Goal: Task Accomplishment & Management: Manage account settings

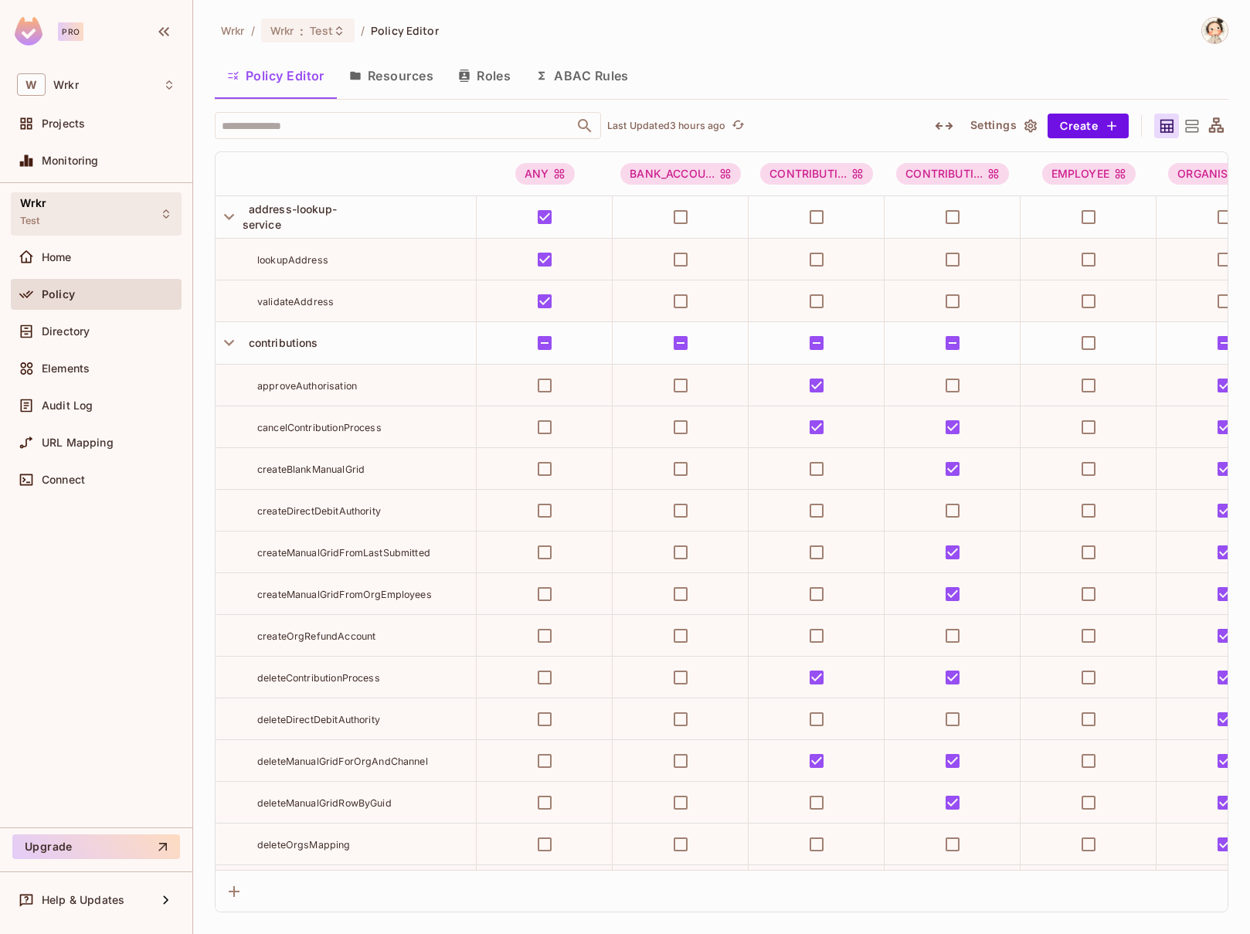
click at [164, 210] on icon at bounding box center [166, 214] width 12 height 12
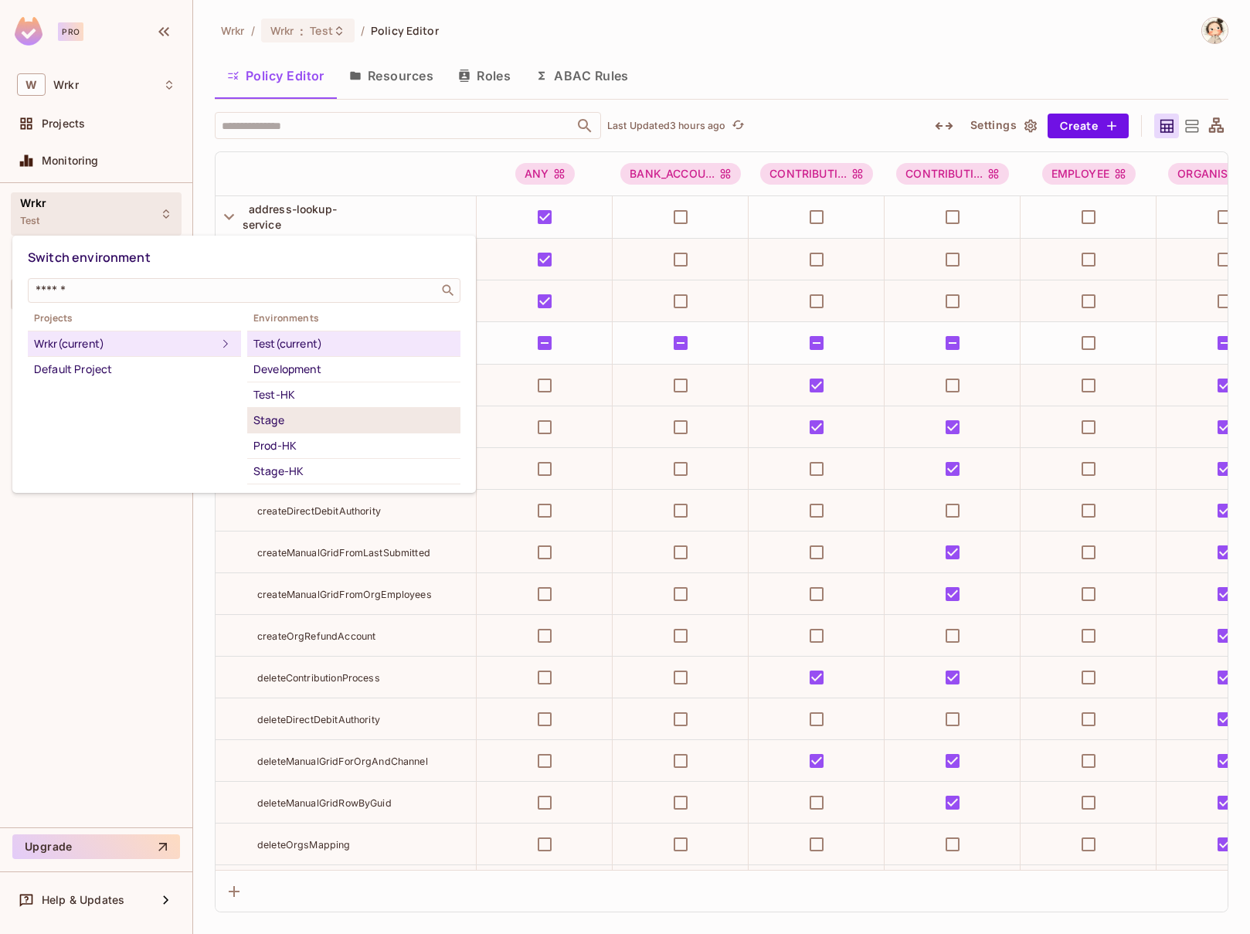
click at [275, 419] on div "Stage" at bounding box center [353, 420] width 201 height 19
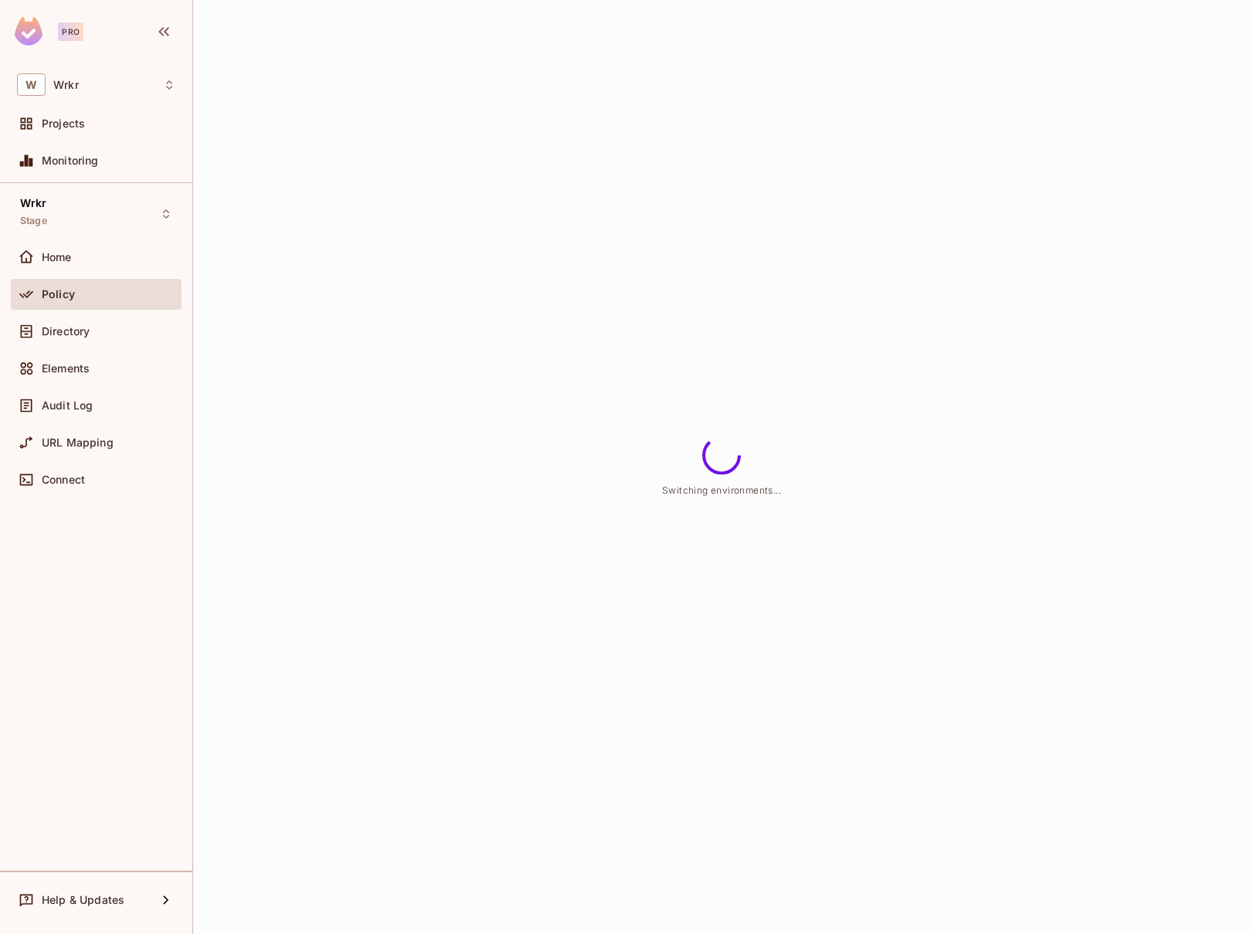
scroll to position [41, 0]
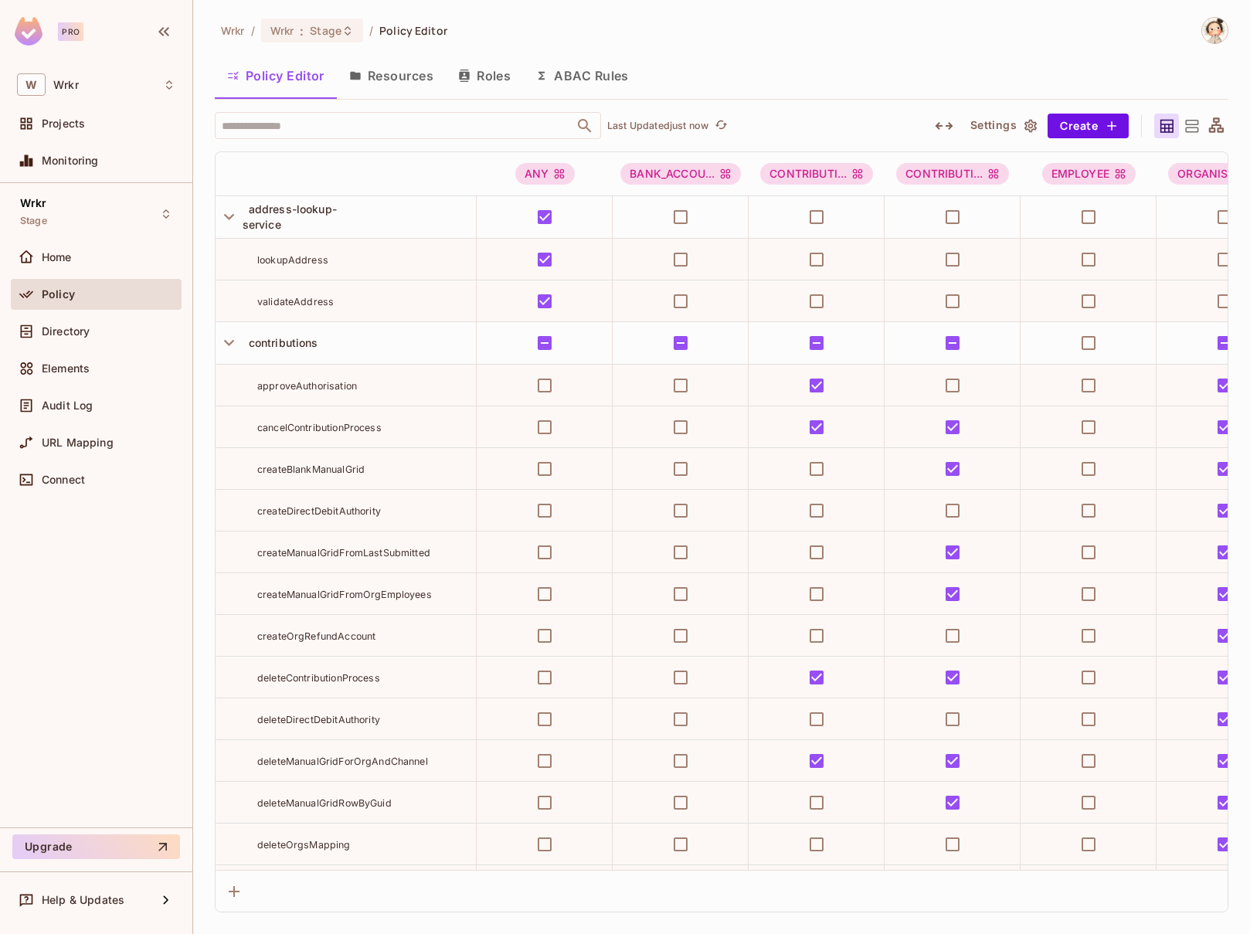
click at [411, 76] on button "Resources" at bounding box center [391, 75] width 109 height 39
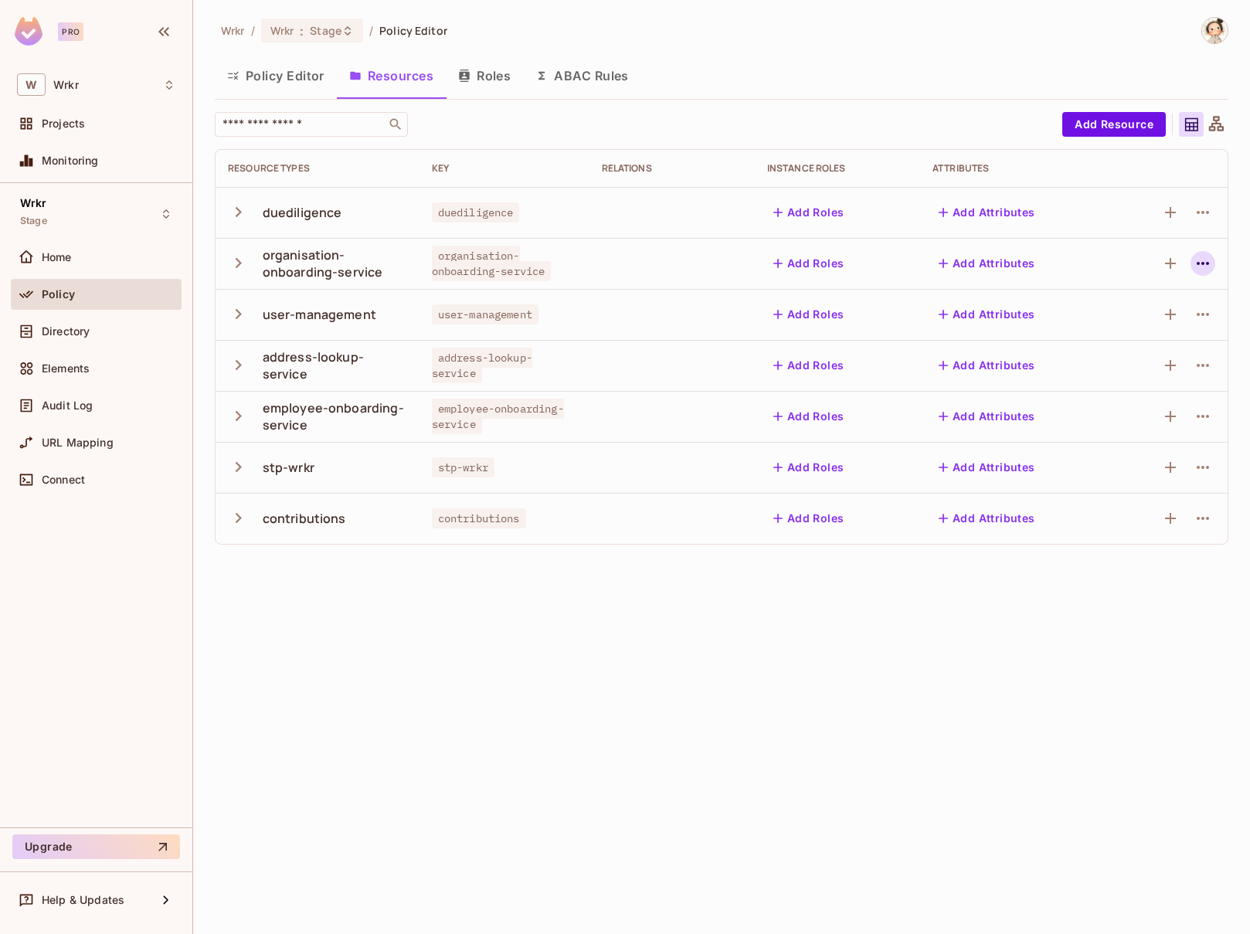
click at [1207, 267] on icon "button" at bounding box center [1202, 263] width 19 height 19
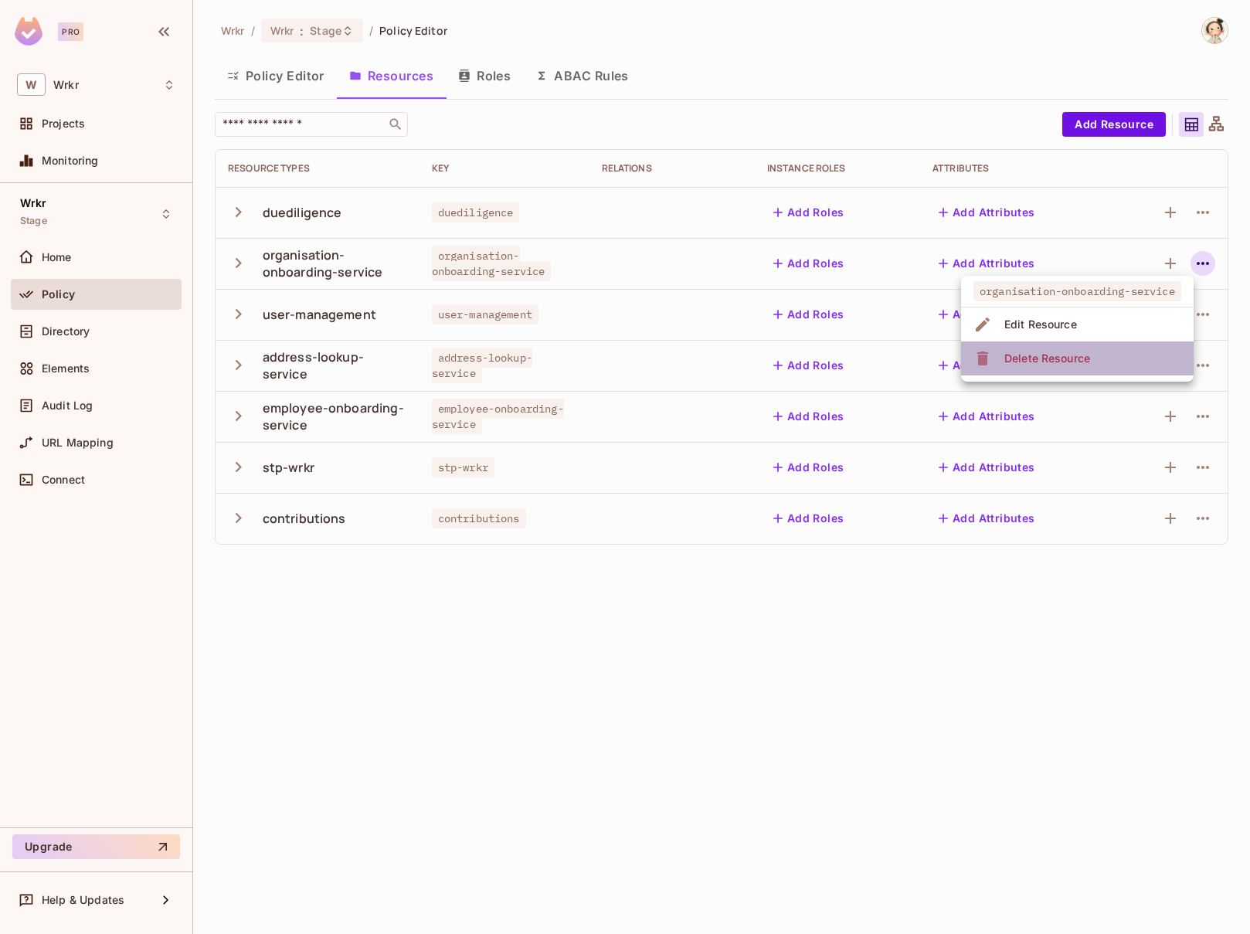
click at [1091, 359] on span "Delete Resource" at bounding box center [1047, 358] width 95 height 25
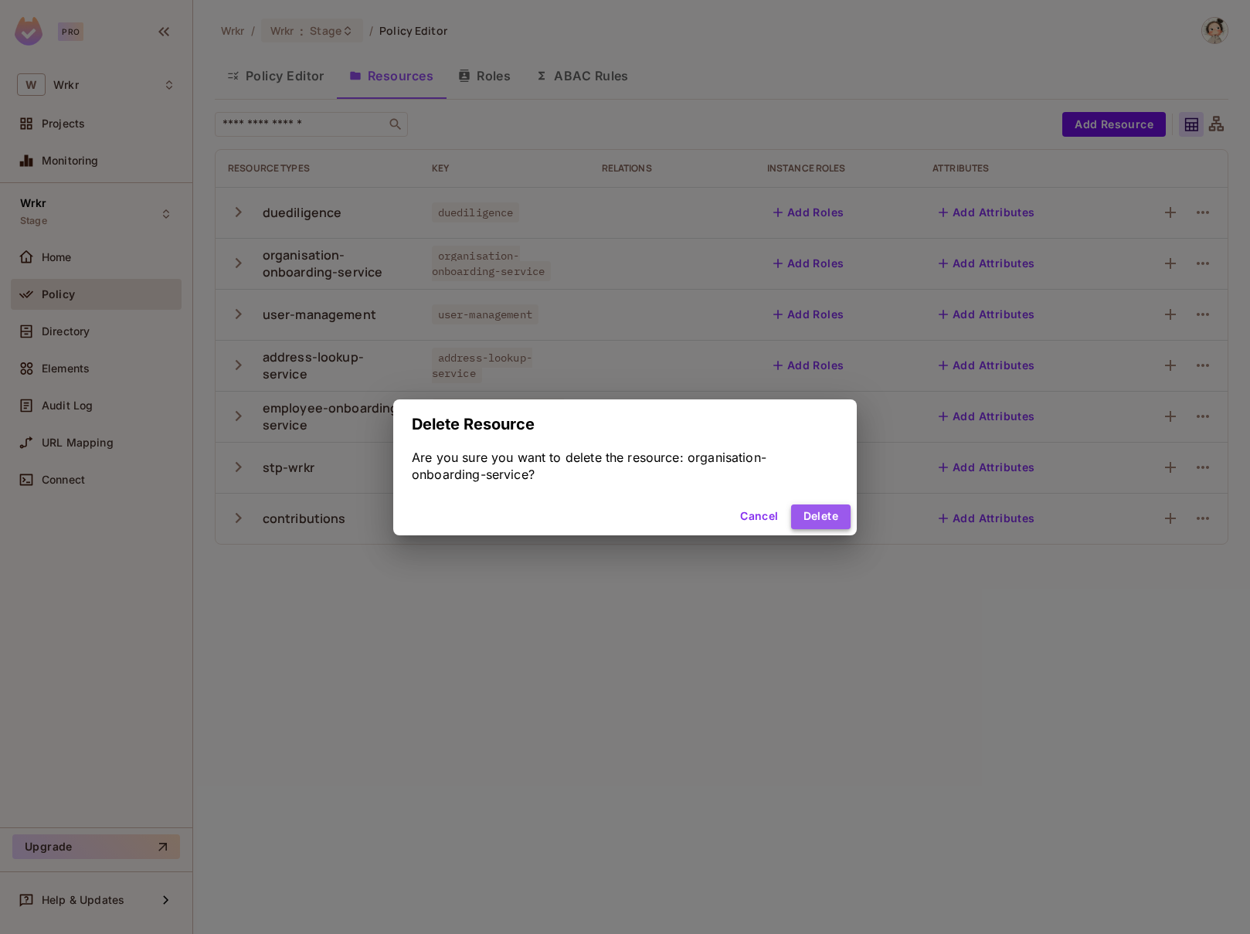
click at [838, 519] on button "Delete" at bounding box center [820, 516] width 59 height 25
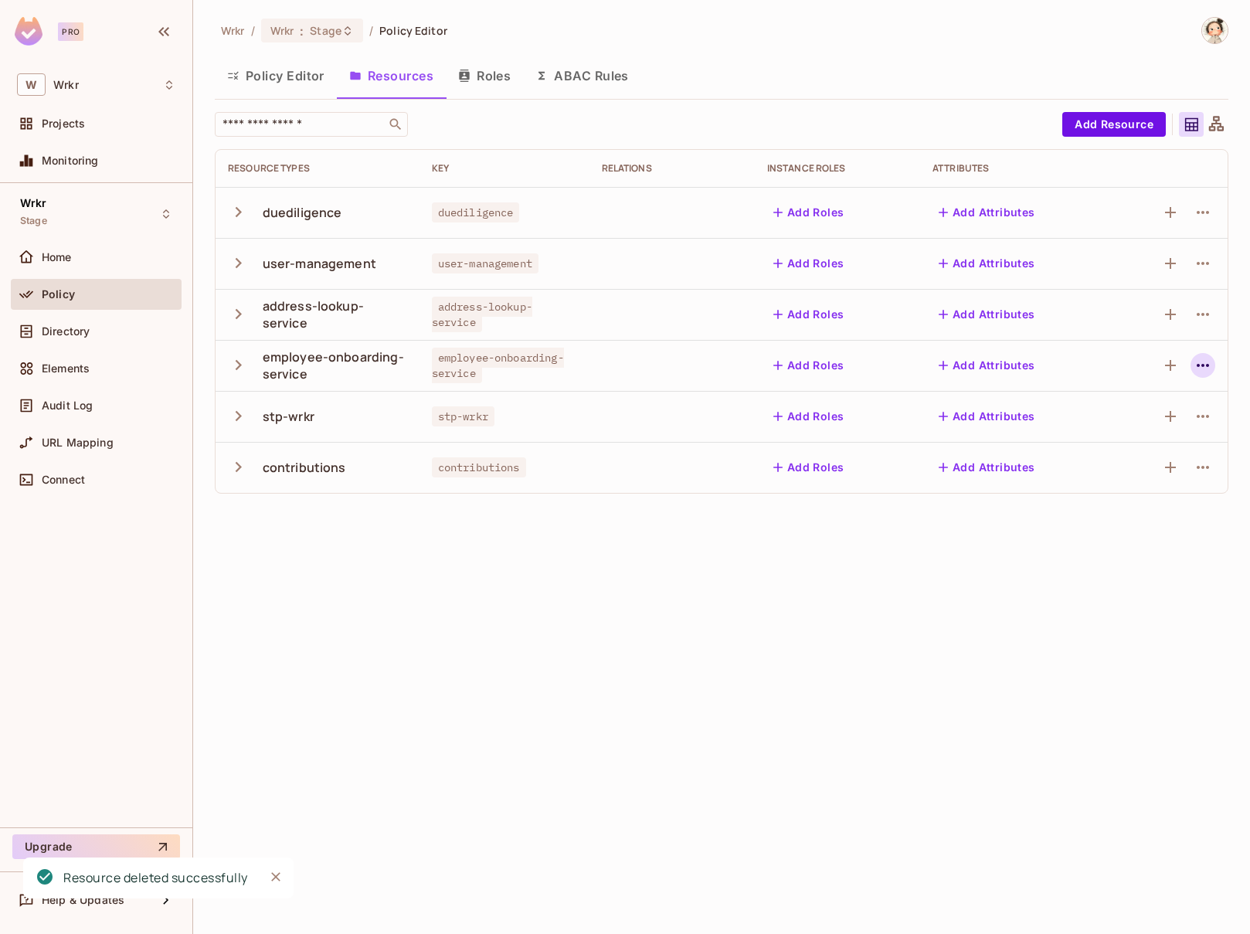
click at [1205, 368] on icon "button" at bounding box center [1202, 365] width 19 height 19
click at [1103, 457] on div "Delete Resource" at bounding box center [1073, 460] width 86 height 15
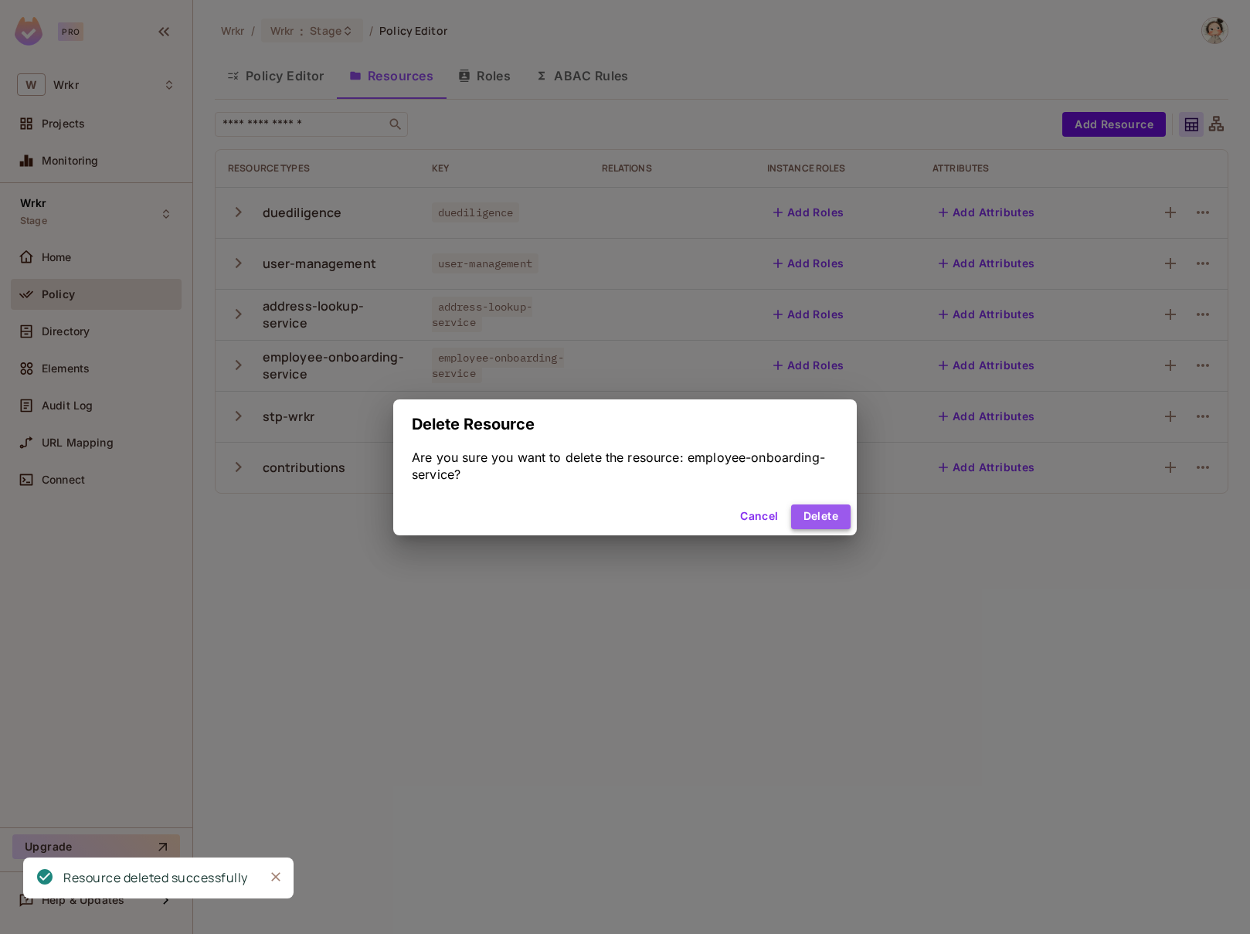
click at [828, 519] on button "Delete" at bounding box center [820, 516] width 59 height 25
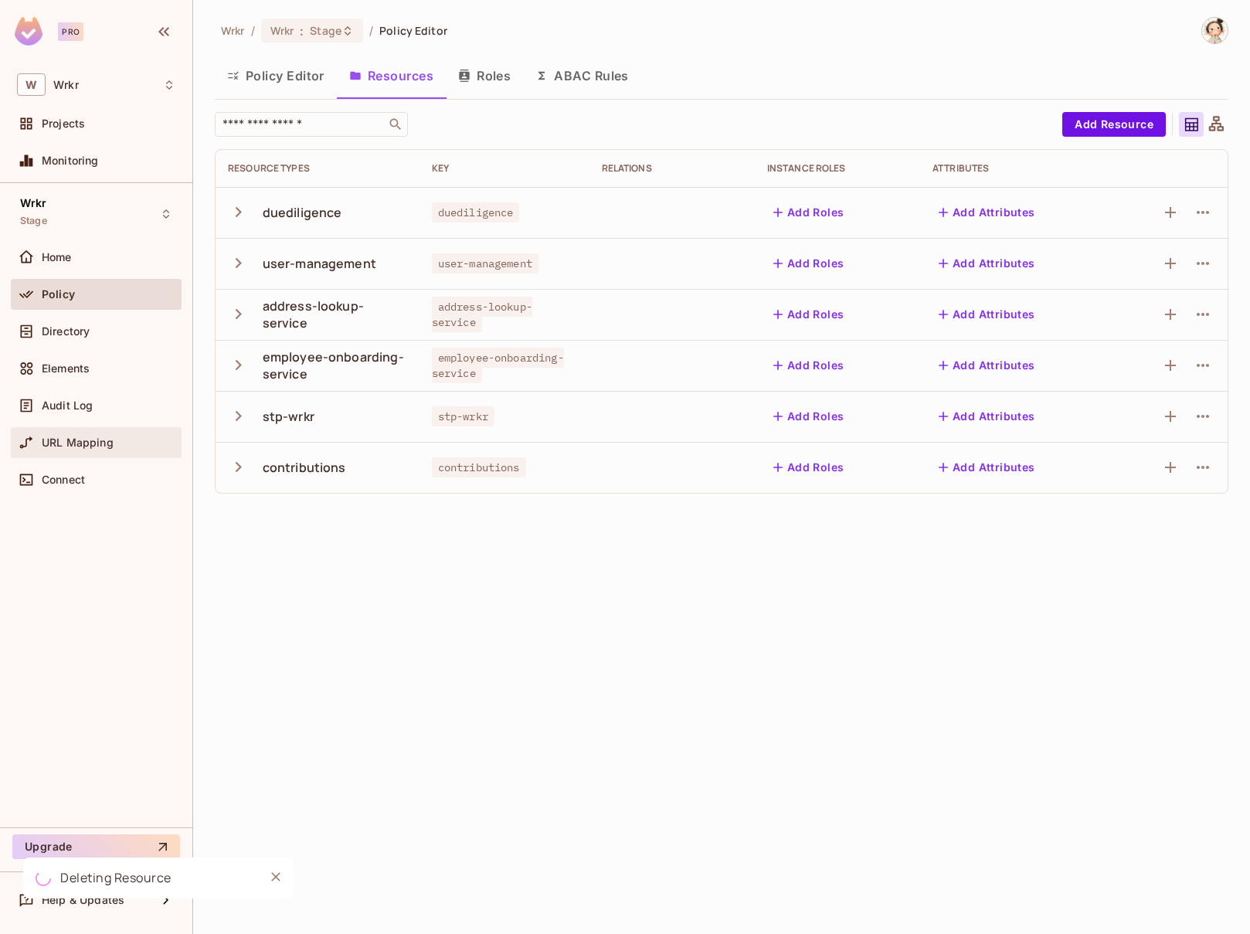
click at [80, 444] on span "URL Mapping" at bounding box center [78, 442] width 72 height 12
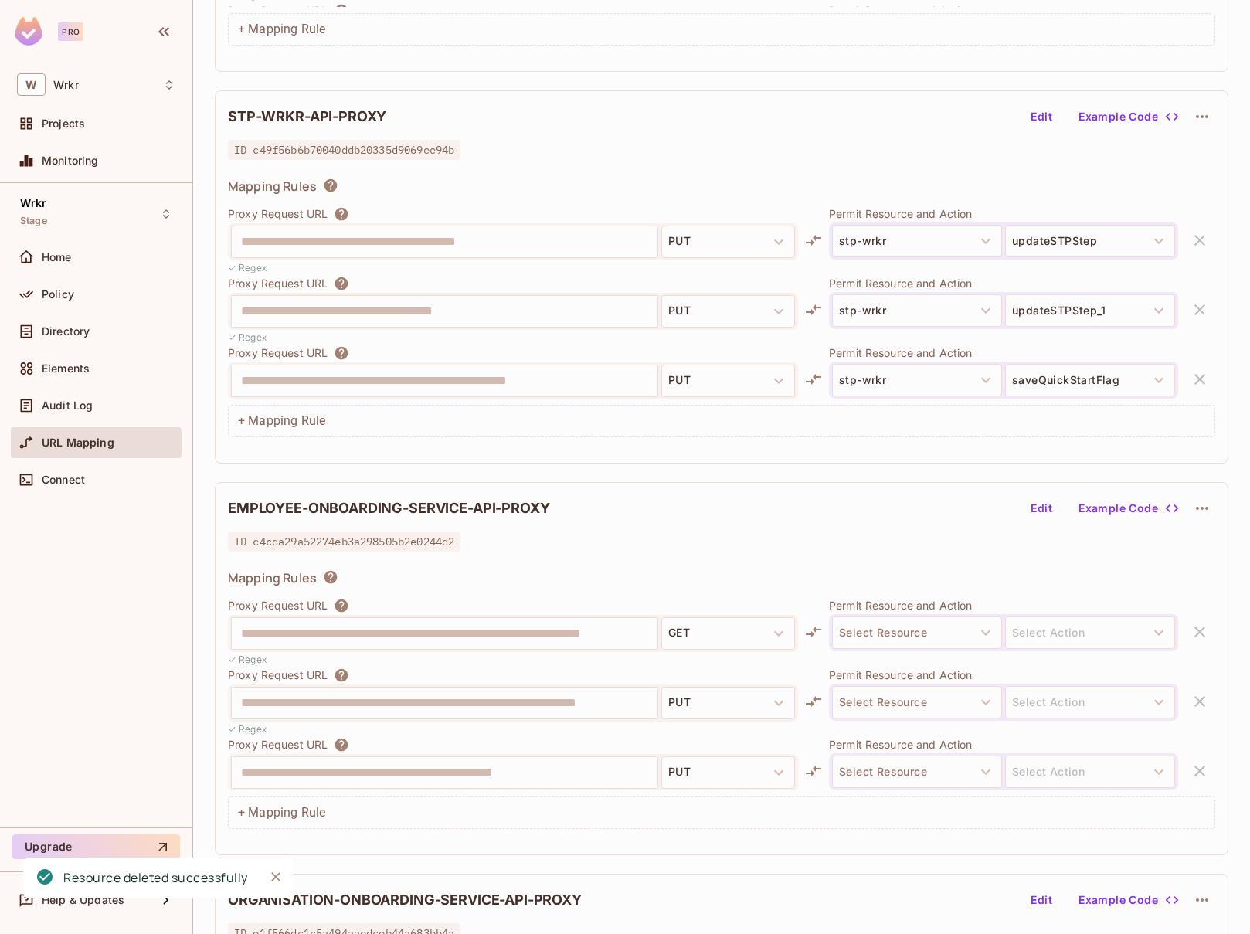
scroll to position [1231, 0]
click at [1204, 508] on icon "button" at bounding box center [1202, 507] width 19 height 19
click at [1200, 547] on div "Delete" at bounding box center [1204, 543] width 34 height 15
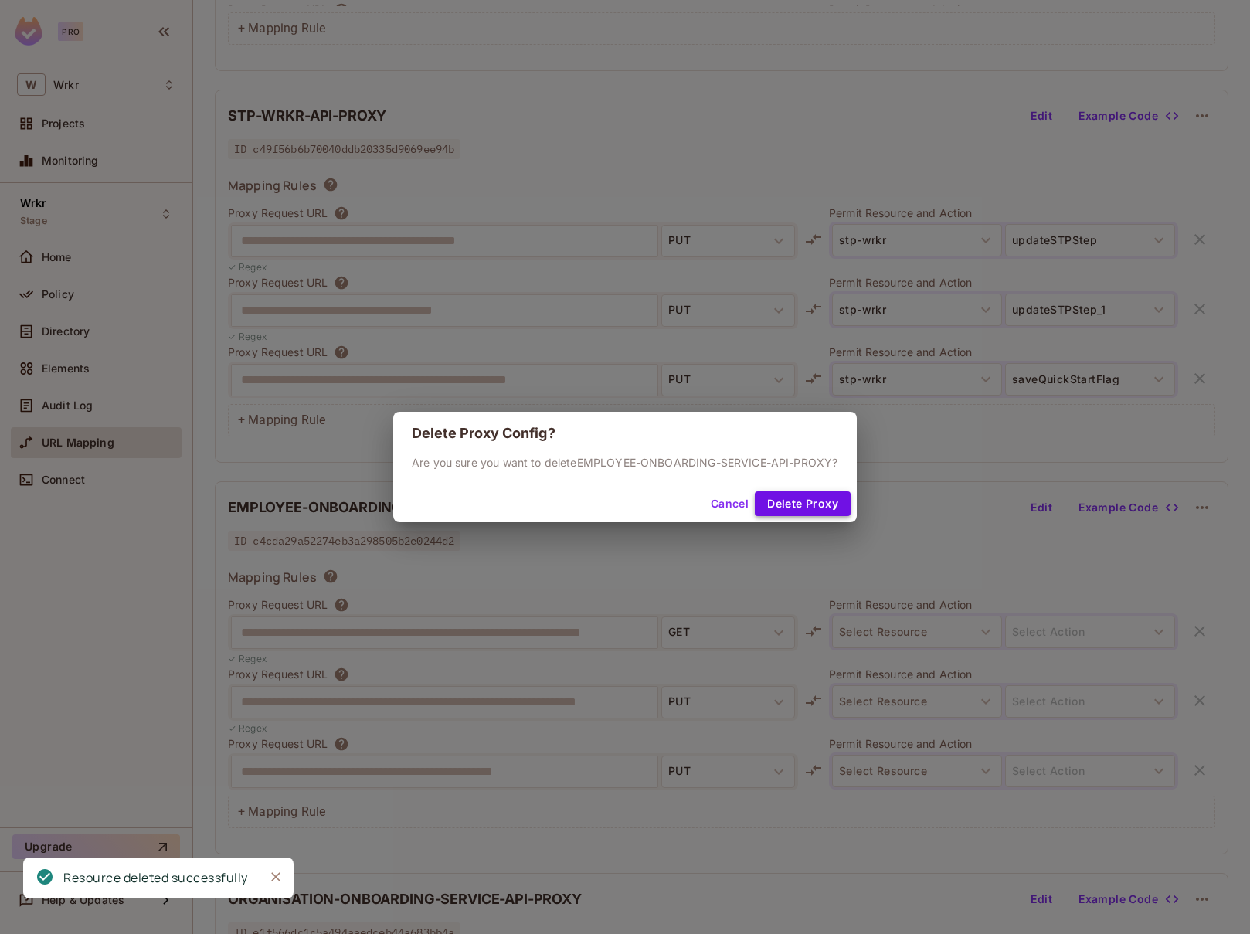
click at [830, 511] on button "Delete Proxy" at bounding box center [803, 503] width 96 height 25
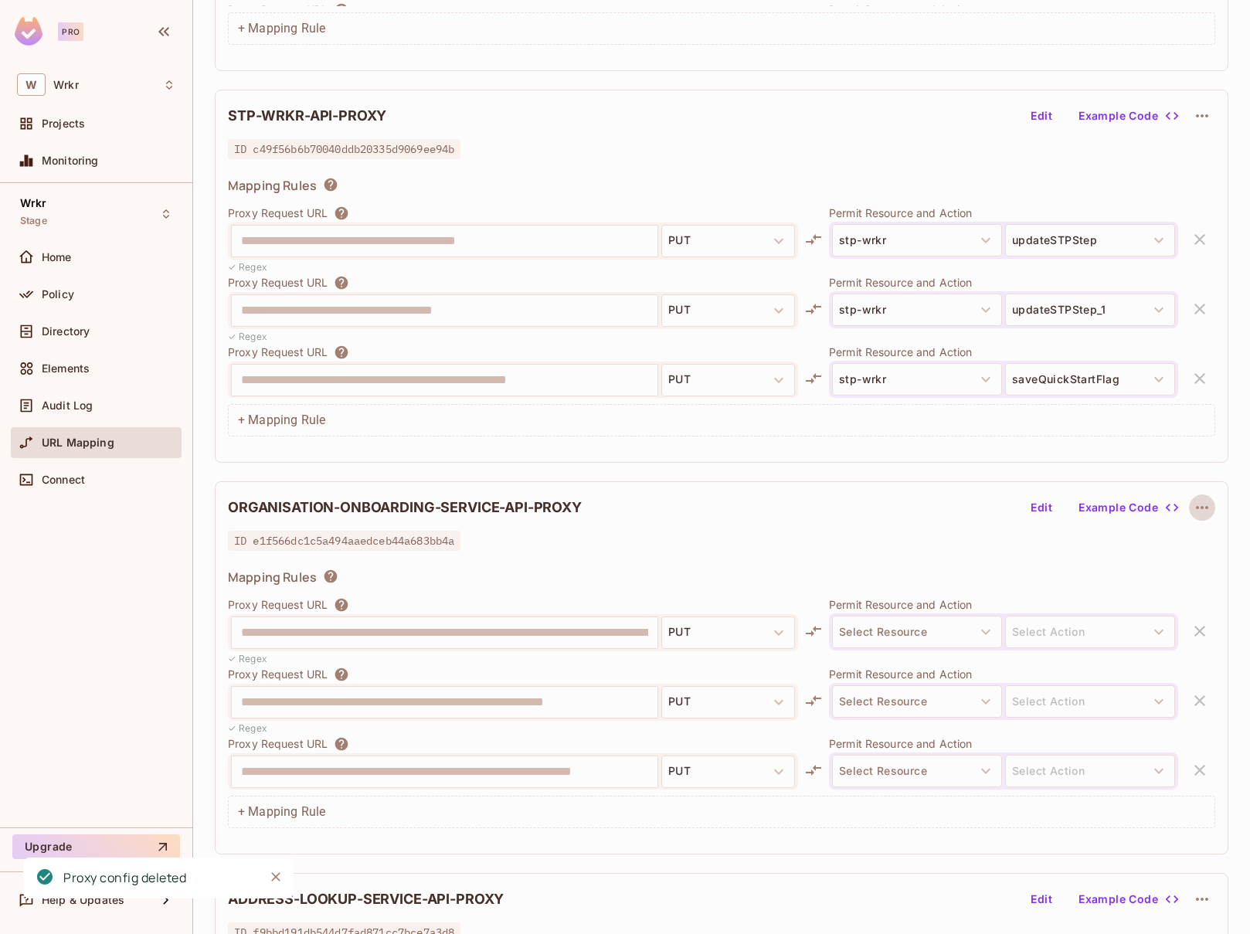
click at [1204, 508] on icon "button" at bounding box center [1202, 507] width 19 height 19
click at [1204, 546] on div "Delete" at bounding box center [1204, 543] width 34 height 15
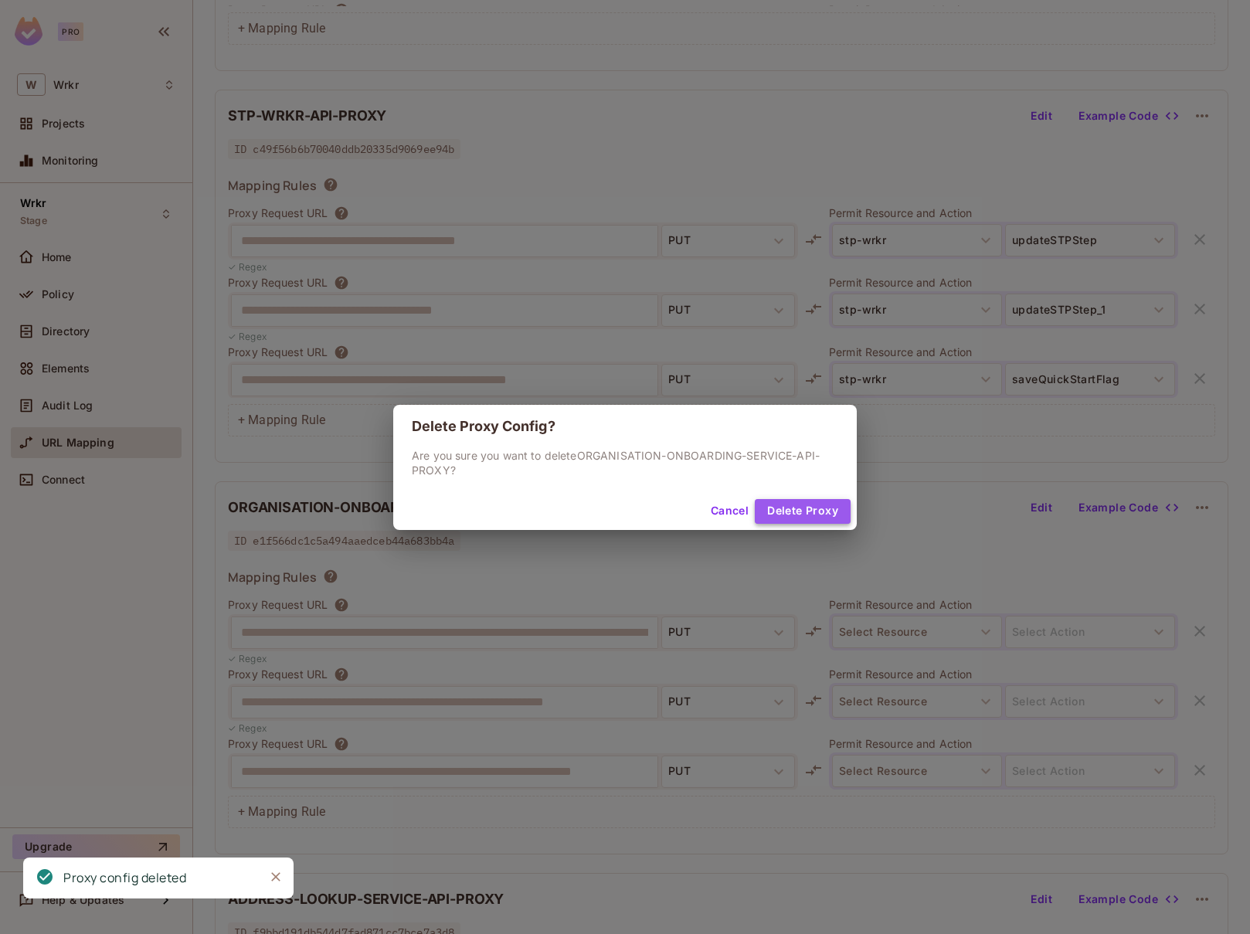
click at [830, 514] on button "Delete Proxy" at bounding box center [803, 511] width 96 height 25
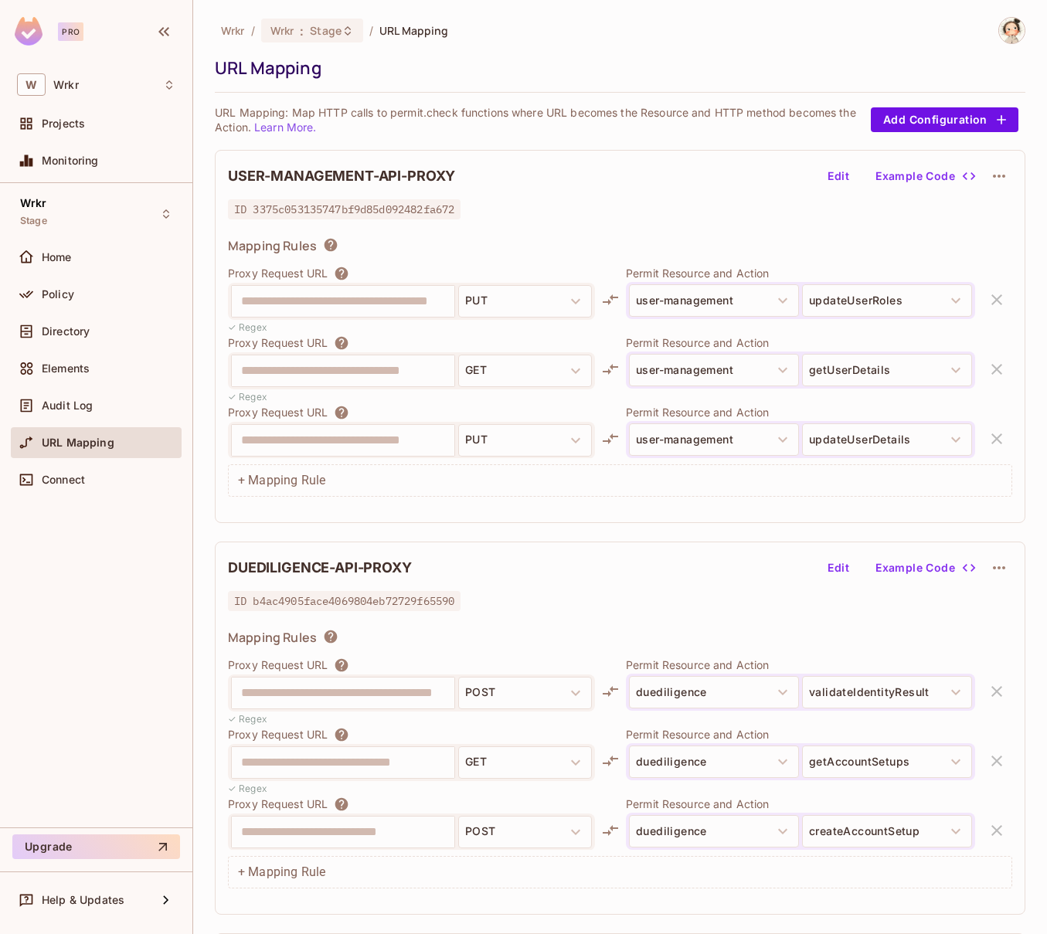
scroll to position [437, 0]
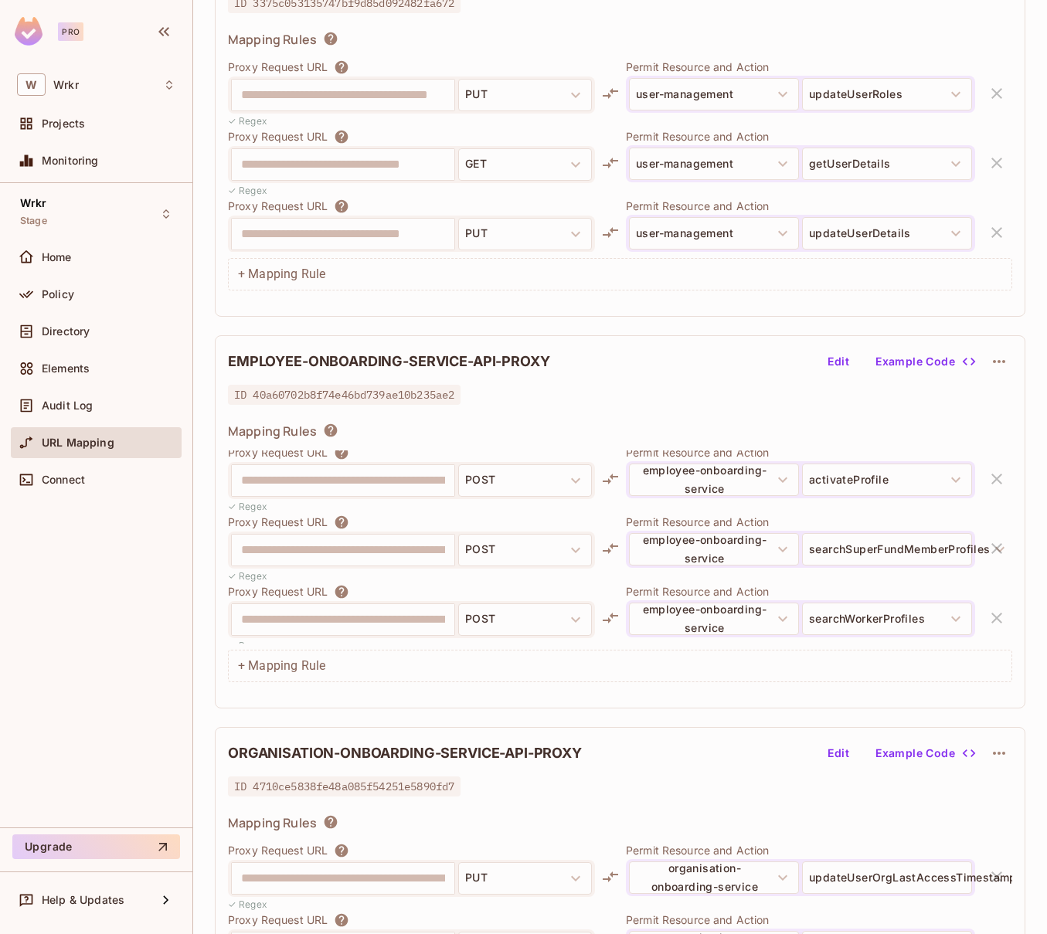
scroll to position [635, 0]
